Goal: Task Accomplishment & Management: Use online tool/utility

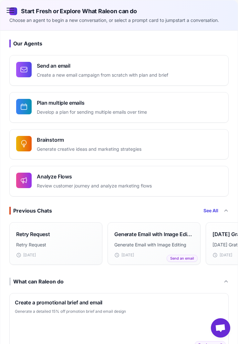
click at [11, 11] on icon at bounding box center [10, 10] width 10 height 10
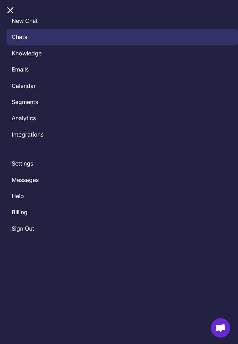
click at [19, 35] on link "Chats" at bounding box center [121, 37] width 231 height 16
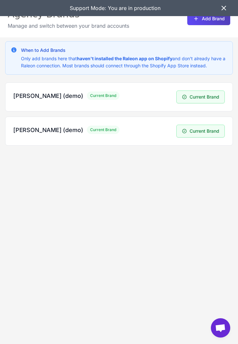
drag, startPoint x: 91, startPoint y: 172, endPoint x: 124, endPoint y: 159, distance: 35.5
click at [90, 171] on div "When to Add Brands Only add brands here that haven't installed the Raleon app o…" at bounding box center [119, 209] width 238 height 344
click at [220, 5] on icon at bounding box center [224, 8] width 8 height 8
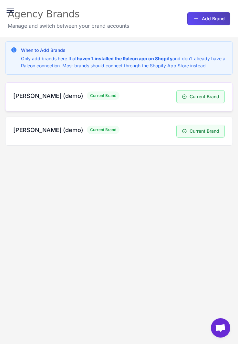
click at [60, 95] on h3 "[PERSON_NAME] (demo)" at bounding box center [48, 96] width 70 height 9
click at [202, 22] on button "Add Brand" at bounding box center [208, 18] width 43 height 13
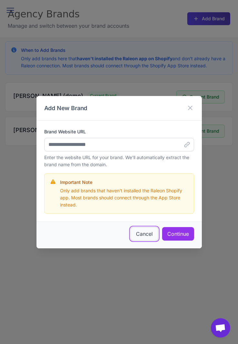
click at [144, 236] on button "Cancel" at bounding box center [144, 234] width 28 height 14
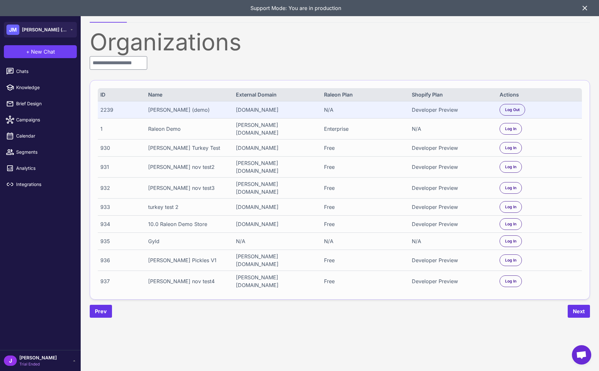
click at [237, 109] on div "N/A" at bounding box center [364, 110] width 80 height 8
click at [15, 200] on div at bounding box center [12, 200] width 8 height 8
click at [29, 197] on span "More Tools" at bounding box center [42, 200] width 52 height 7
click at [584, 9] on icon at bounding box center [584, 8] width 8 height 8
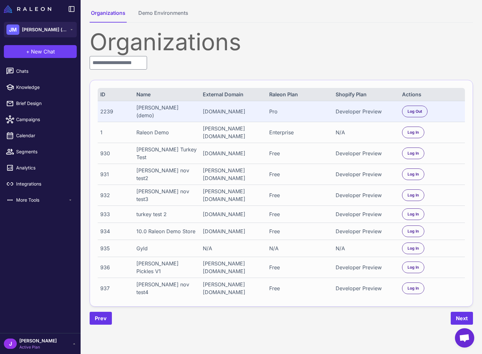
click at [230, 325] on div "Prev Next" at bounding box center [281, 318] width 383 height 13
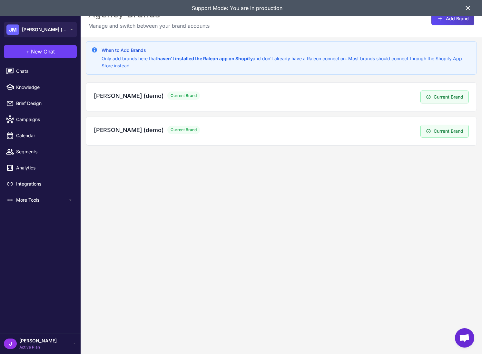
click at [271, 193] on div "When to Add Brands Only add brands here that haven't installed the Raleon app o…" at bounding box center [281, 214] width 401 height 354
click at [213, 225] on div "When to Add Brands Only add brands here that haven't installed the Raleon app o…" at bounding box center [281, 214] width 401 height 354
click at [466, 7] on icon at bounding box center [468, 8] width 8 height 8
click at [224, 216] on div "When to Add Brands Only add brands here that haven't installed the Raleon app o…" at bounding box center [281, 214] width 401 height 354
click at [468, 7] on icon at bounding box center [468, 8] width 8 height 8
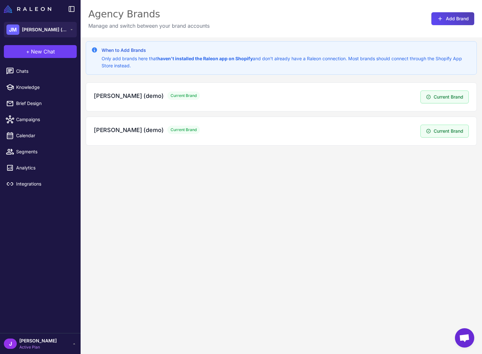
click at [177, 209] on div "When to Add Brands Only add brands here that haven't installed the Raleon app o…" at bounding box center [281, 214] width 401 height 354
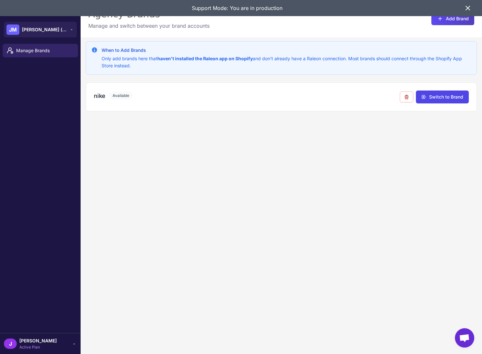
click at [178, 195] on div "When to Add Brands Only add brands here that haven't installed the Raleon app o…" at bounding box center [281, 214] width 401 height 354
click at [127, 141] on div "When to Add Brands Only add brands here that haven't installed the Raleon app o…" at bounding box center [281, 214] width 401 height 354
click at [406, 97] on icon at bounding box center [406, 96] width 5 height 5
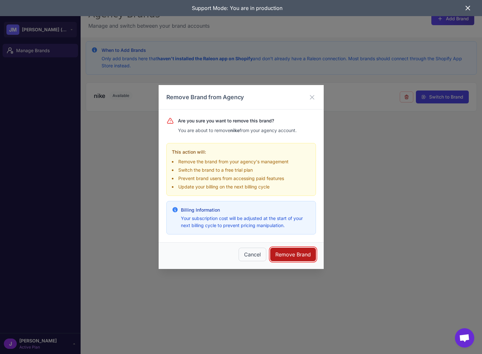
click at [287, 253] on button "Remove Brand" at bounding box center [293, 255] width 46 height 14
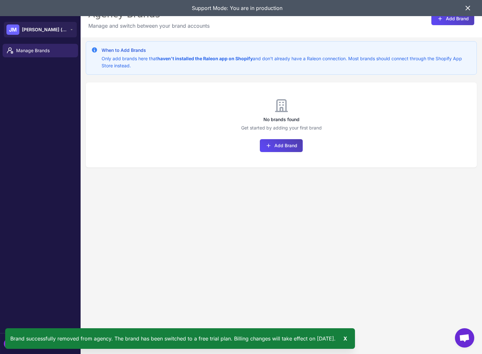
click at [311, 261] on div "When to Add Brands Only add brands here that haven't installed the Raleon app o…" at bounding box center [281, 214] width 401 height 354
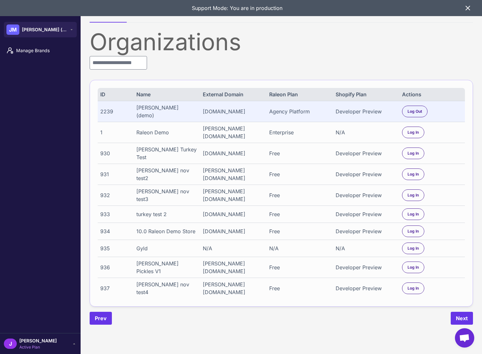
drag, startPoint x: 268, startPoint y: 110, endPoint x: 305, endPoint y: 109, distance: 37.1
click at [305, 109] on div "2239 [PERSON_NAME] (demo) [DOMAIN_NAME] Agency Platform Developer Preview Log O…" at bounding box center [281, 111] width 367 height 21
click at [298, 110] on div "Agency Platform" at bounding box center [299, 112] width 60 height 8
click at [31, 51] on span "Manage Brands" at bounding box center [44, 50] width 57 height 7
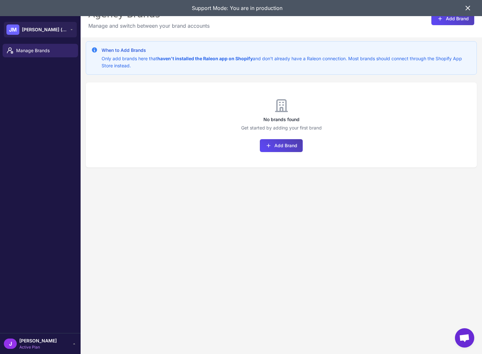
click at [226, 233] on div "When to Add Brands Only add brands here that haven't installed the Raleon app o…" at bounding box center [281, 214] width 401 height 354
click at [467, 9] on icon at bounding box center [468, 8] width 4 height 4
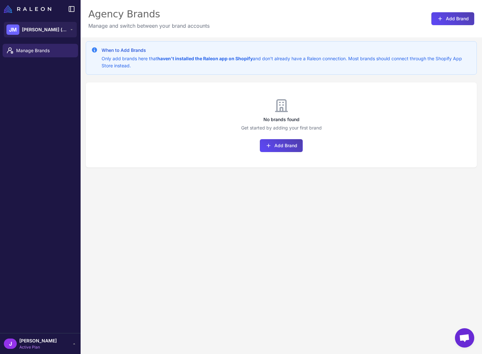
click at [241, 208] on div "When to Add Brands Only add brands here that haven't installed the Raleon app o…" at bounding box center [281, 214] width 401 height 354
click at [207, 239] on div "When to Add Brands Only add brands here that haven't installed the Raleon app o…" at bounding box center [281, 214] width 401 height 354
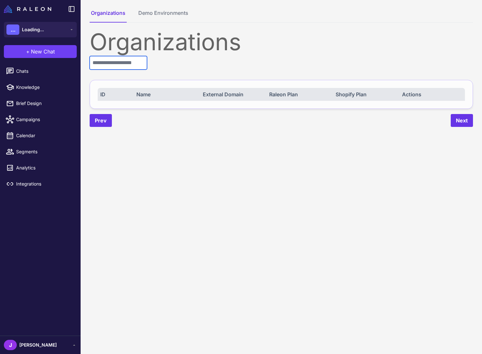
click at [118, 65] on input "text" at bounding box center [118, 63] width 57 height 14
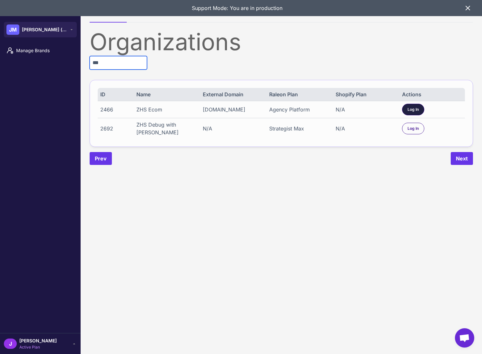
type input "***"
click at [412, 110] on span "Log In" at bounding box center [413, 110] width 11 height 6
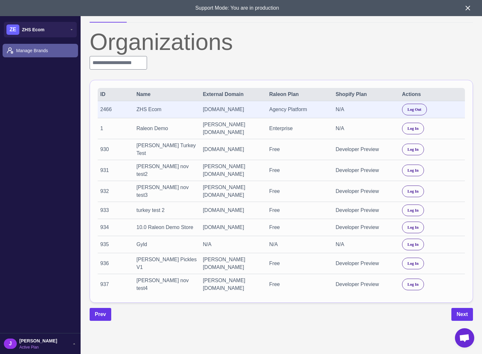
click at [17, 47] on span "Manage Brands" at bounding box center [44, 50] width 57 height 7
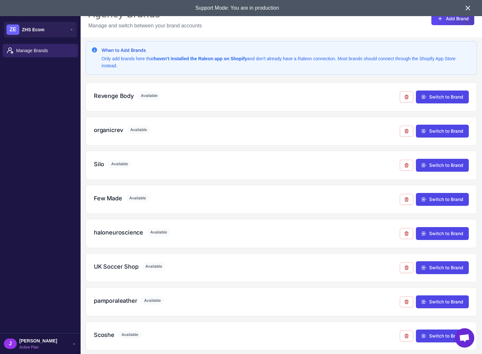
click at [469, 5] on icon at bounding box center [468, 8] width 8 height 8
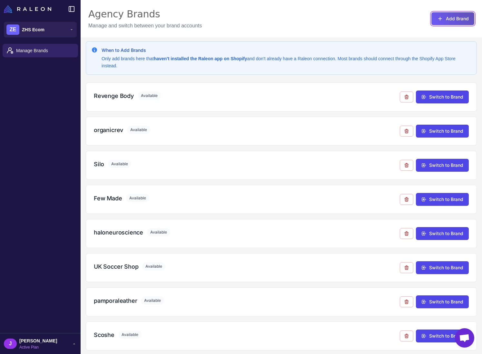
click at [461, 16] on button "Add Brand" at bounding box center [452, 18] width 43 height 13
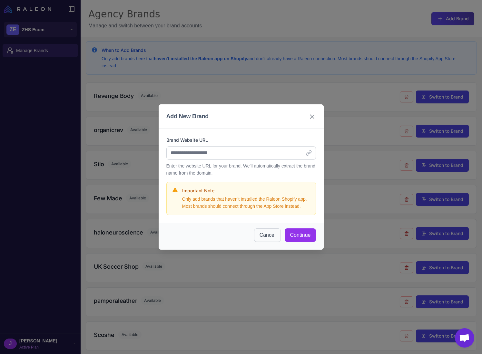
click at [313, 113] on icon at bounding box center [312, 117] width 8 height 8
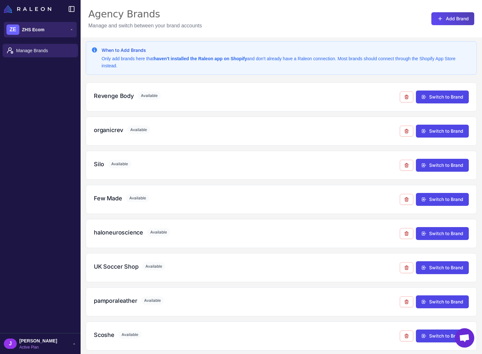
click at [38, 29] on span "ZHS Ecom" at bounding box center [33, 29] width 23 height 7
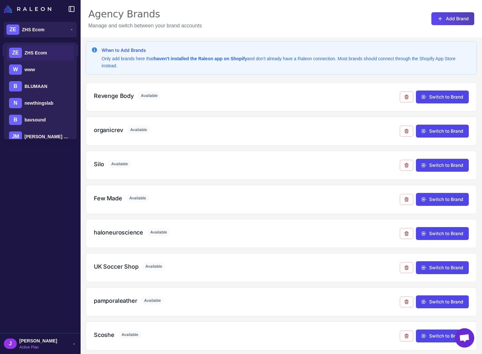
click at [29, 190] on div "Manage Brands" at bounding box center [40, 187] width 81 height 292
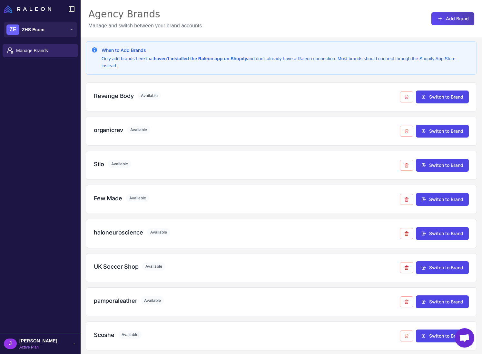
click at [56, 164] on div "Manage Brands" at bounding box center [40, 187] width 81 height 292
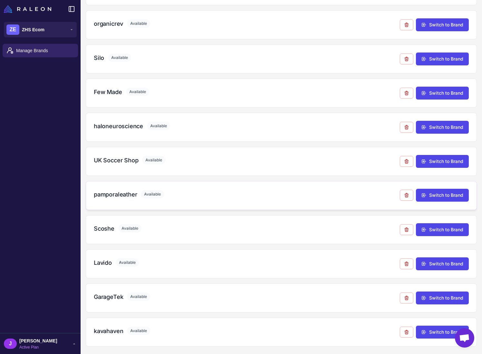
scroll to position [107, 0]
click at [59, 204] on div "Manage Brands" at bounding box center [40, 187] width 81 height 292
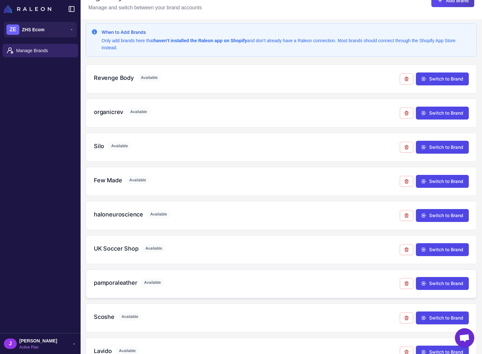
scroll to position [0, 0]
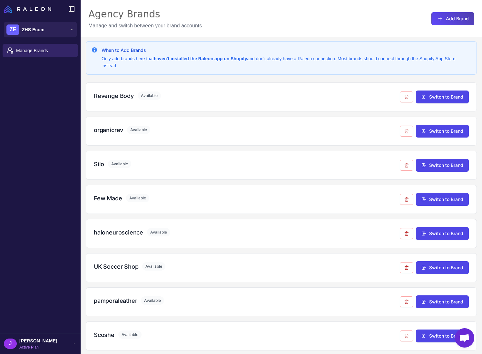
click at [313, 72] on div "When to Add Brands Only add brands here that haven't installed the Raleon app o…" at bounding box center [281, 58] width 391 height 34
click at [315, 60] on p "Only add brands here that haven't installed the Raleon app on Shopify and don't…" at bounding box center [287, 62] width 370 height 14
click at [315, 61] on p "Only add brands here that haven't installed the Raleon app on Shopify and don't…" at bounding box center [287, 62] width 370 height 14
click at [315, 60] on p "Only add brands here that haven't installed the Raleon app on Shopify and don't…" at bounding box center [287, 62] width 370 height 14
click at [54, 23] on button "ZE ZHS Ecom" at bounding box center [40, 29] width 73 height 15
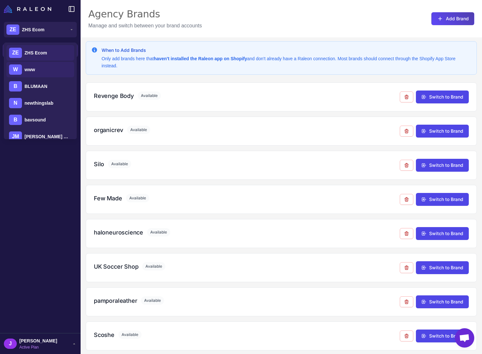
click at [37, 65] on div "W www" at bounding box center [40, 69] width 68 height 15
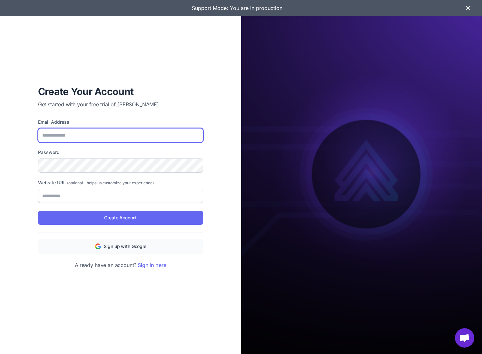
type input "**********"
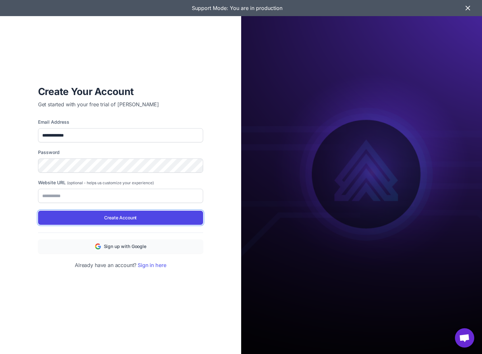
click at [128, 220] on span "Create Account" at bounding box center [120, 217] width 33 height 7
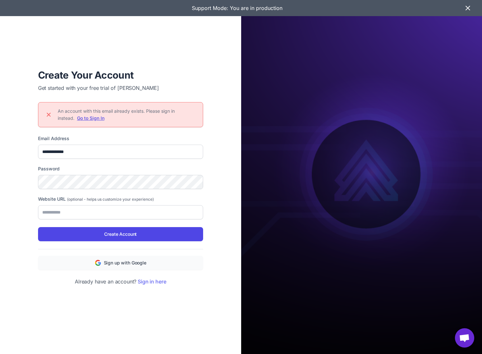
drag, startPoint x: 58, startPoint y: 112, endPoint x: 154, endPoint y: 116, distance: 96.2
click at [154, 116] on div "An account with this email already exists. Please sign in instead. Go to Sign In" at bounding box center [120, 114] width 165 height 25
click at [179, 120] on div "An account with this email already exists. Please sign in instead. Go to Sign In" at bounding box center [128, 115] width 140 height 14
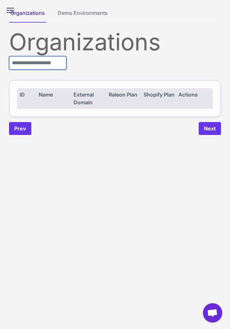
drag, startPoint x: 61, startPoint y: 61, endPoint x: 56, endPoint y: 64, distance: 6.2
click at [58, 63] on input "text" at bounding box center [37, 63] width 57 height 14
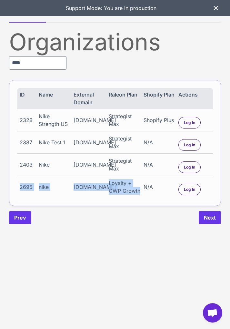
drag, startPoint x: 140, startPoint y: 193, endPoint x: 15, endPoint y: 188, distance: 124.6
click at [15, 188] on div "ID Name External Domain Raleon Plan Shopify Plan Actions 2328 Nike Strength US …" at bounding box center [115, 143] width 212 height 126
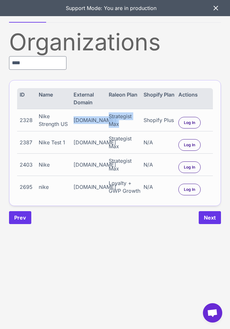
drag, startPoint x: 123, startPoint y: 125, endPoint x: 105, endPoint y: 115, distance: 20.5
click at [105, 115] on div "2328 Nike Strength US [DOMAIN_NAME] Strategist Max Shopify Plus Log In" at bounding box center [115, 120] width 196 height 22
click at [114, 247] on content "Organizations Demo Environments Organizations **** ID Name External Domain Rale…" at bounding box center [115, 164] width 230 height 329
click at [132, 231] on div "Organizations Demo Environments Organizations **** ID Name External Domain Rale…" at bounding box center [115, 116] width 230 height 233
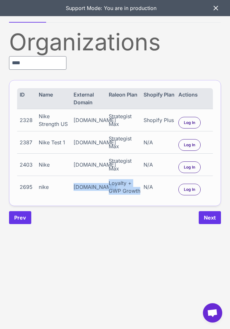
drag, startPoint x: 141, startPoint y: 192, endPoint x: 101, endPoint y: 179, distance: 41.9
click at [101, 179] on div "2695 nike [DOMAIN_NAME] Loyalty + GWP Growth N/A Log In" at bounding box center [115, 186] width 196 height 22
click at [113, 186] on div "Loyalty + GWP Growth" at bounding box center [125, 186] width 32 height 15
drag, startPoint x: 110, startPoint y: 183, endPoint x: 140, endPoint y: 193, distance: 31.7
click at [140, 193] on div "2695 nike [DOMAIN_NAME] Loyalty + GWP Growth N/A Log In" at bounding box center [115, 186] width 196 height 22
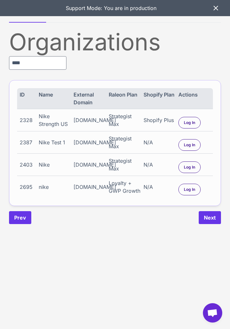
click at [122, 234] on content "Organizations Demo Environments Organizations **** ID Name External Domain Rale…" at bounding box center [115, 164] width 230 height 329
click at [24, 64] on input "****" at bounding box center [37, 63] width 57 height 14
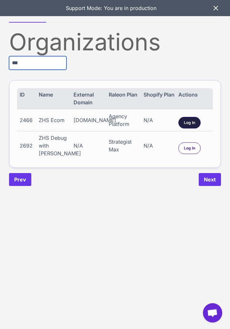
type input "***"
click at [192, 122] on span "Log In" at bounding box center [189, 123] width 11 height 6
